Goal: Transaction & Acquisition: Purchase product/service

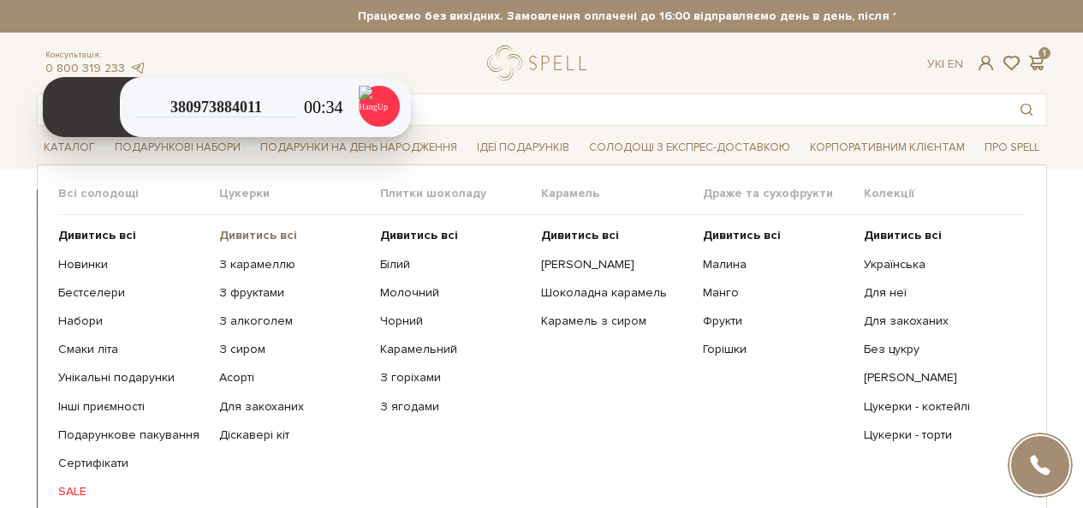
click at [264, 233] on b "Дивитись всі" at bounding box center [258, 235] width 78 height 15
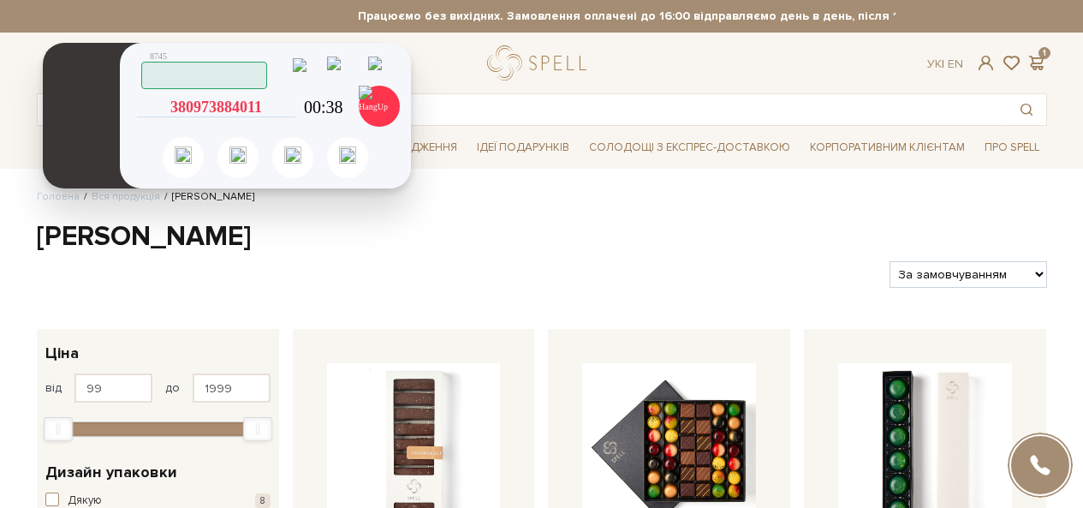
click at [283, 111] on icon at bounding box center [287, 106] width 15 height 15
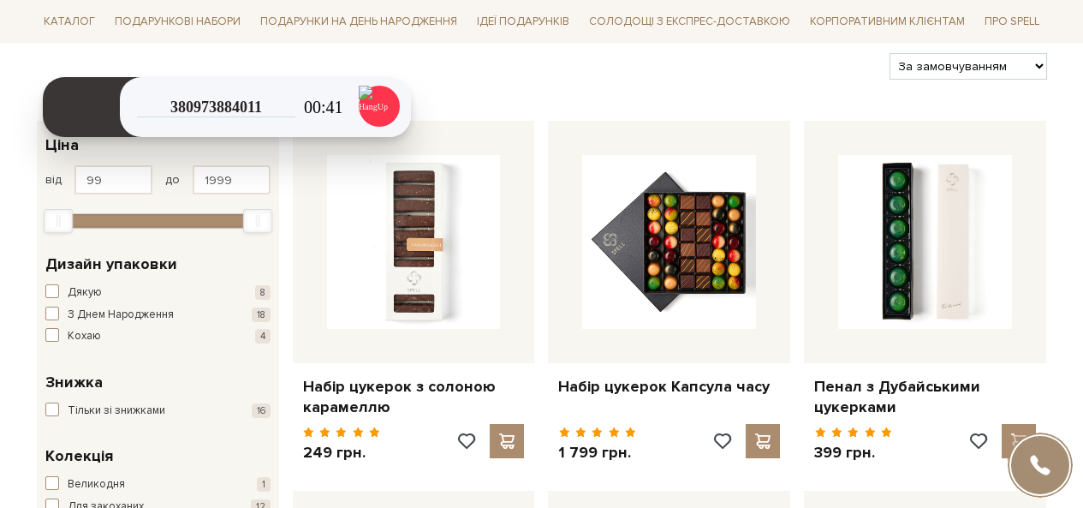
scroll to position [193, 0]
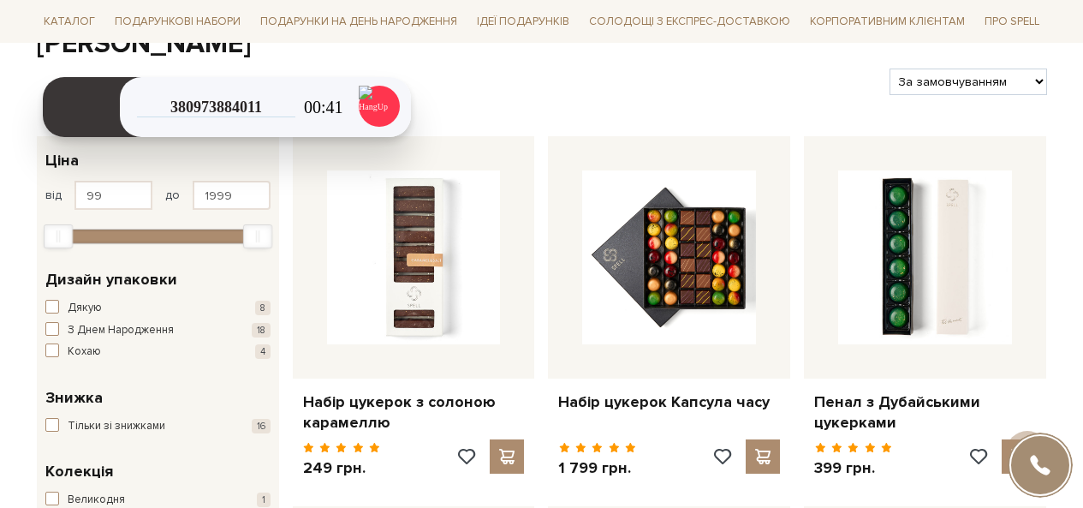
click at [997, 86] on select "За замовчуванням За Ціною (зростання) За Ціною (зменшення) Новинки За популярні…" at bounding box center [967, 81] width 157 height 27
select select "https://spellchocolate.com/our-productions/seti-cukerok/?sort=p.price&order=ASC"
click at [889, 68] on select "За замовчуванням За Ціною (зростання) За Ціною (зменшення) Новинки За популярні…" at bounding box center [967, 81] width 157 height 27
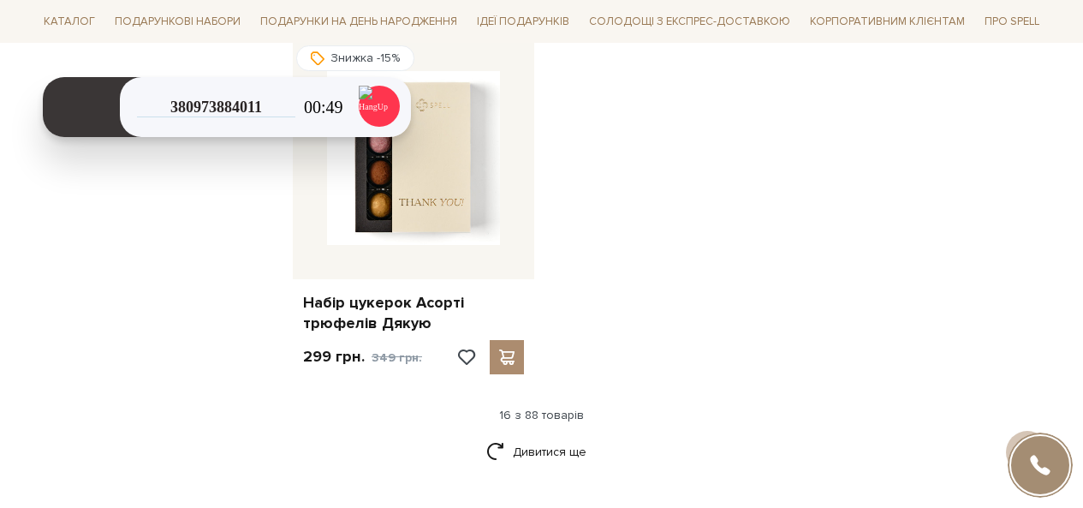
scroll to position [2184, 0]
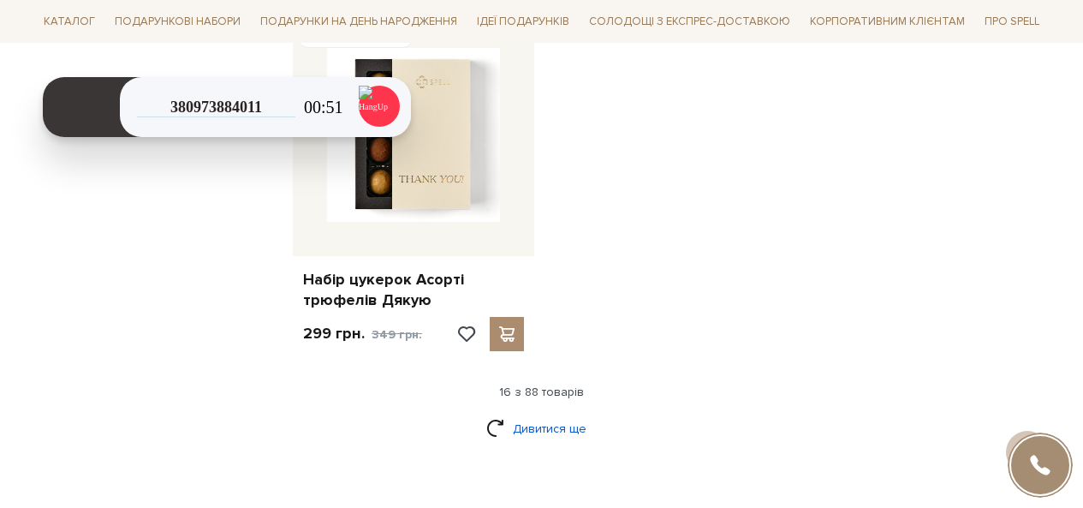
click at [549, 414] on link "Дивитися ще" at bounding box center [541, 428] width 111 height 30
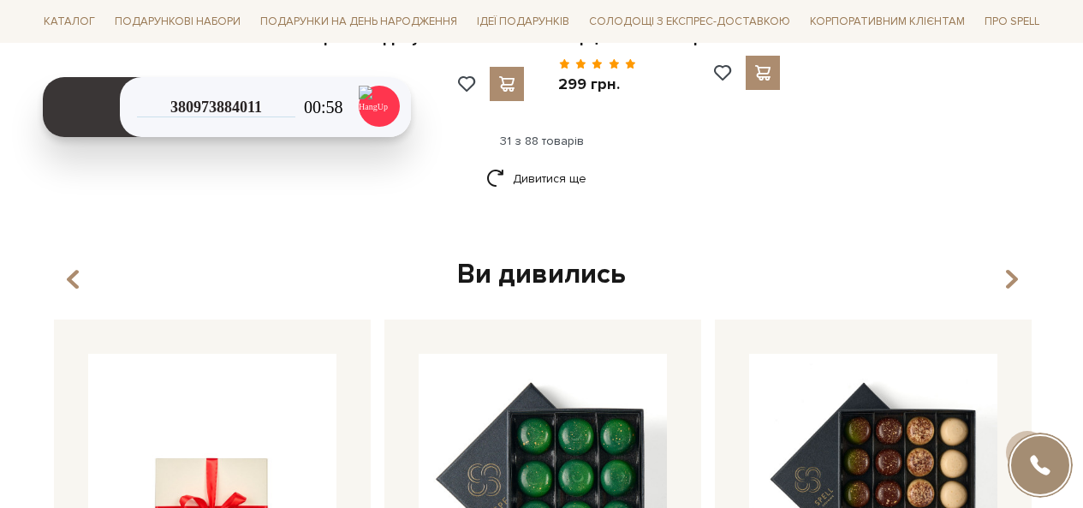
scroll to position [4340, 0]
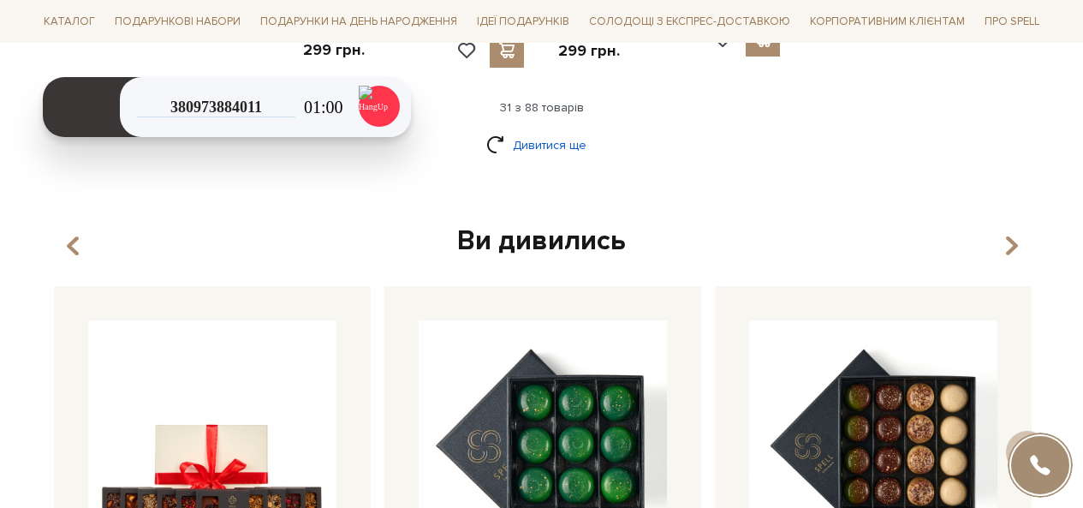
click at [576, 130] on link "Дивитися ще" at bounding box center [541, 145] width 111 height 30
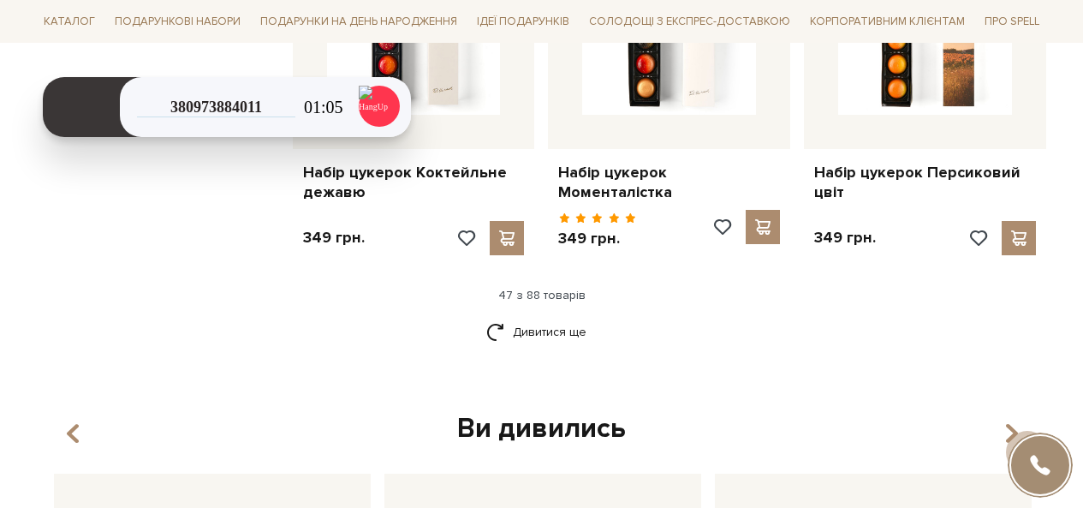
scroll to position [6070, 0]
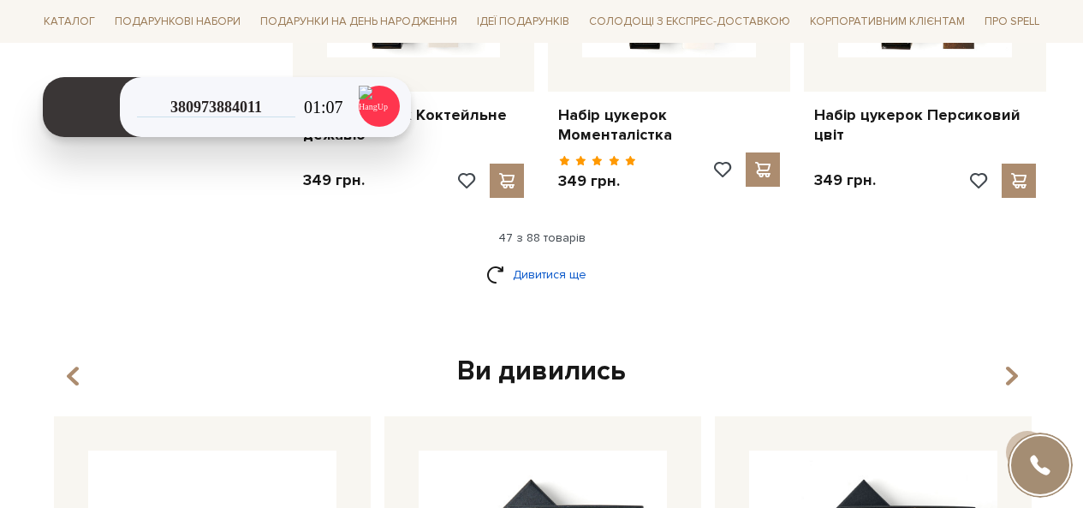
click at [551, 259] on link "Дивитися ще" at bounding box center [541, 274] width 111 height 30
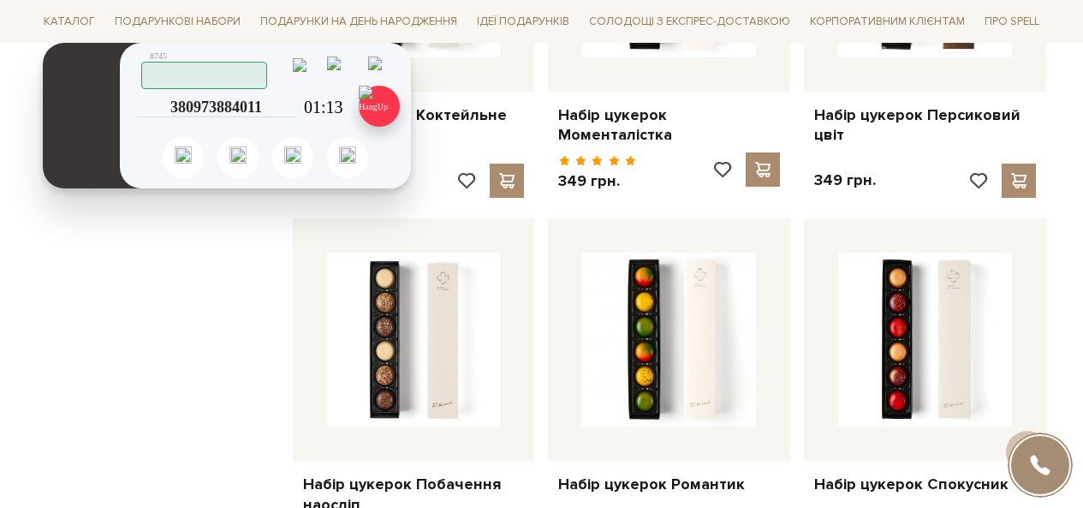
click at [372, 107] on img at bounding box center [379, 106] width 41 height 41
